Goal: Task Accomplishment & Management: Complete application form

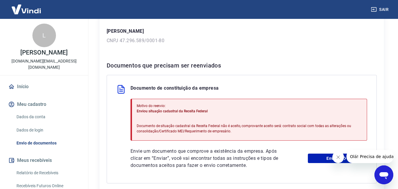
scroll to position [91, 0]
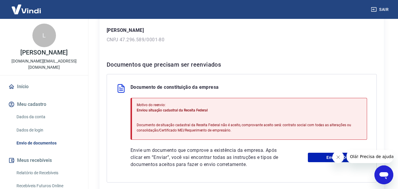
click at [339, 158] on icon "Fechar mensagem da empresa" at bounding box center [338, 157] width 5 height 5
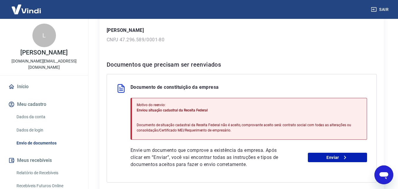
click at [326, 163] on div "Envie um documento que comprove a existência da empresa. Após clicar em “Enviar…" at bounding box center [249, 157] width 237 height 21
click at [320, 157] on link "Enviar" at bounding box center [337, 157] width 59 height 9
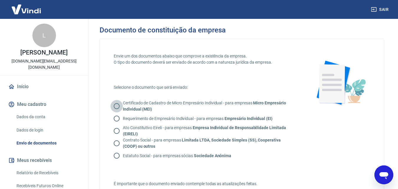
click at [116, 105] on input "Certificado de Cadastro de Micro Empresário Individual - para empresas Micro Em…" at bounding box center [117, 106] width 12 height 12
radio input "true"
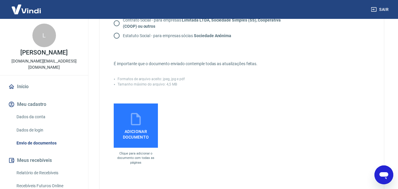
scroll to position [121, 0]
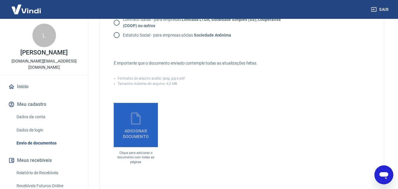
click at [132, 125] on icon at bounding box center [136, 118] width 15 height 15
click at [0, 0] on input "Adicionar documento" at bounding box center [0, 0] width 0 height 0
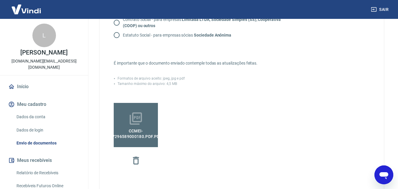
scroll to position [220, 0]
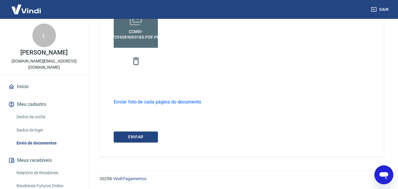
click at [168, 100] on h6 "Enviar foto de cada página do documento" at bounding box center [158, 101] width 88 height 7
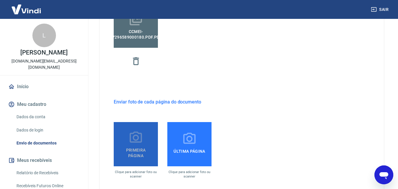
click at [138, 138] on icon at bounding box center [136, 136] width 12 height 11
click at [0, 0] on input "Primeira página" at bounding box center [0, 0] width 0 height 0
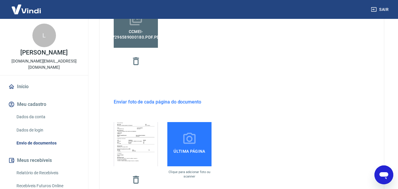
click at [193, 140] on icon at bounding box center [189, 138] width 15 height 15
click at [0, 0] on input "Última página" at bounding box center [0, 0] width 0 height 0
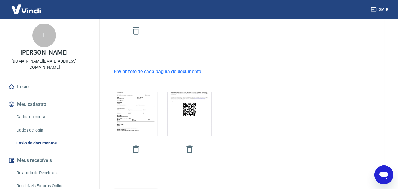
scroll to position [307, 0]
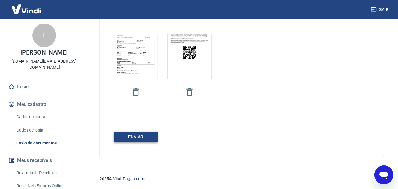
click at [146, 139] on button "ENVIAR" at bounding box center [136, 136] width 44 height 11
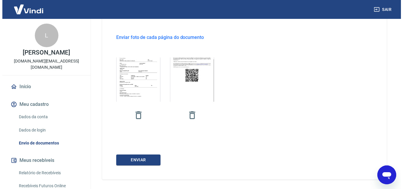
scroll to position [287, 0]
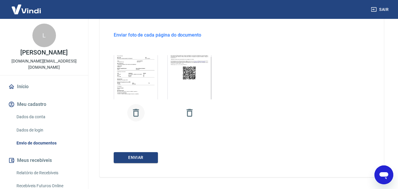
click at [136, 113] on icon "button" at bounding box center [136, 113] width 10 height 10
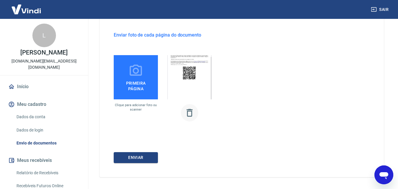
click at [194, 113] on icon "button" at bounding box center [189, 113] width 10 height 10
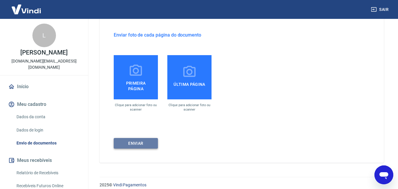
click at [138, 148] on button "ENVIAR" at bounding box center [136, 143] width 44 height 11
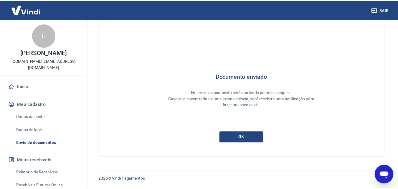
scroll to position [9, 0]
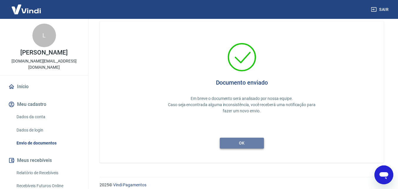
click at [226, 144] on button "ok" at bounding box center [242, 143] width 44 height 11
